Goal: Transaction & Acquisition: Purchase product/service

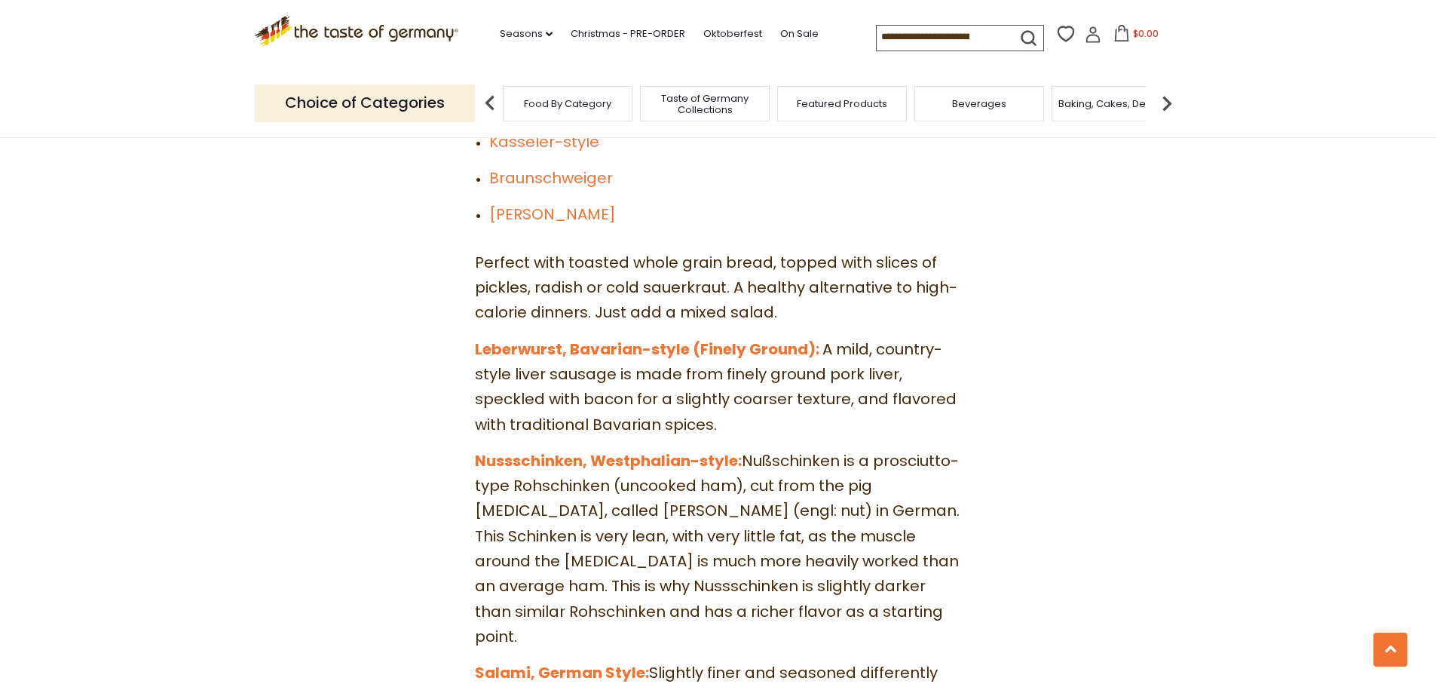
scroll to position [5200, 0]
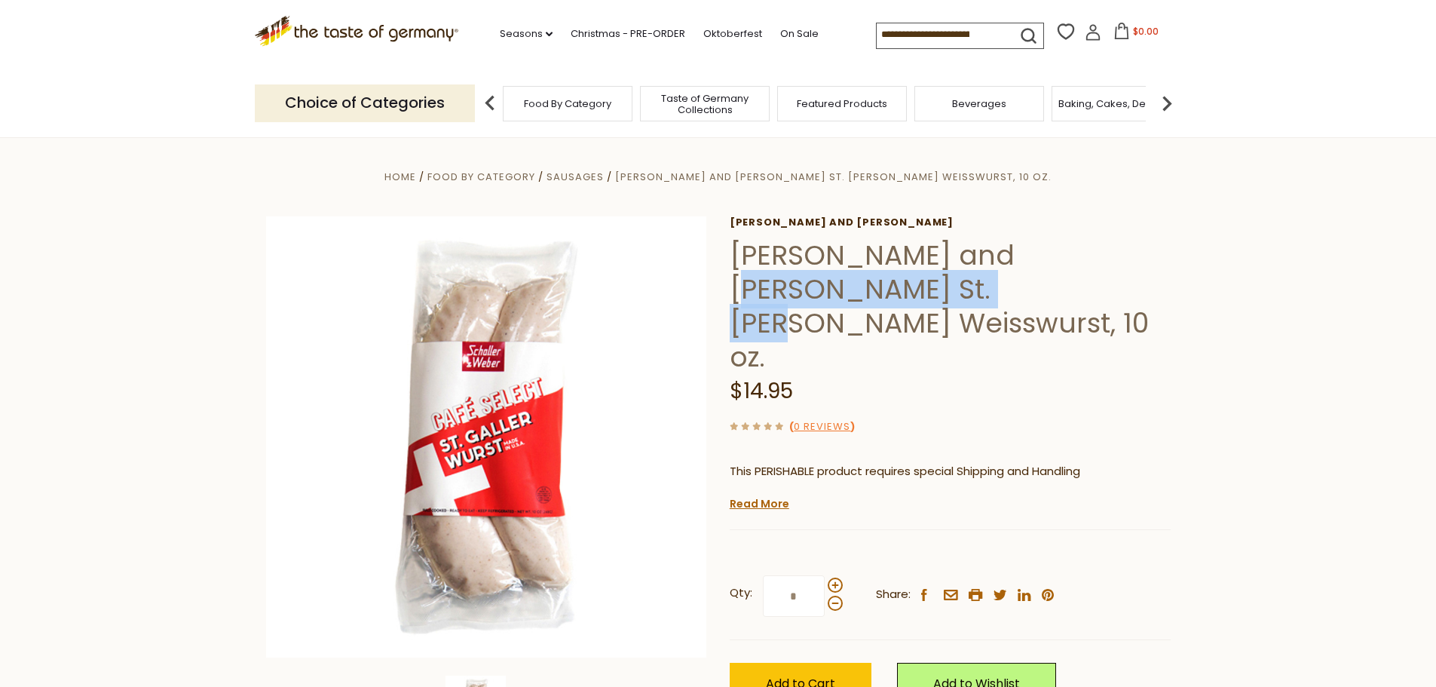
drag, startPoint x: 1008, startPoint y: 255, endPoint x: 873, endPoint y: 296, distance: 141.1
click at [877, 296] on h1 "[PERSON_NAME] and [PERSON_NAME] St. [PERSON_NAME] Weisswurst, 10 oz." at bounding box center [950, 306] width 441 height 136
copy h1 "St. Galler Weisswurst"
